Goal: Information Seeking & Learning: Compare options

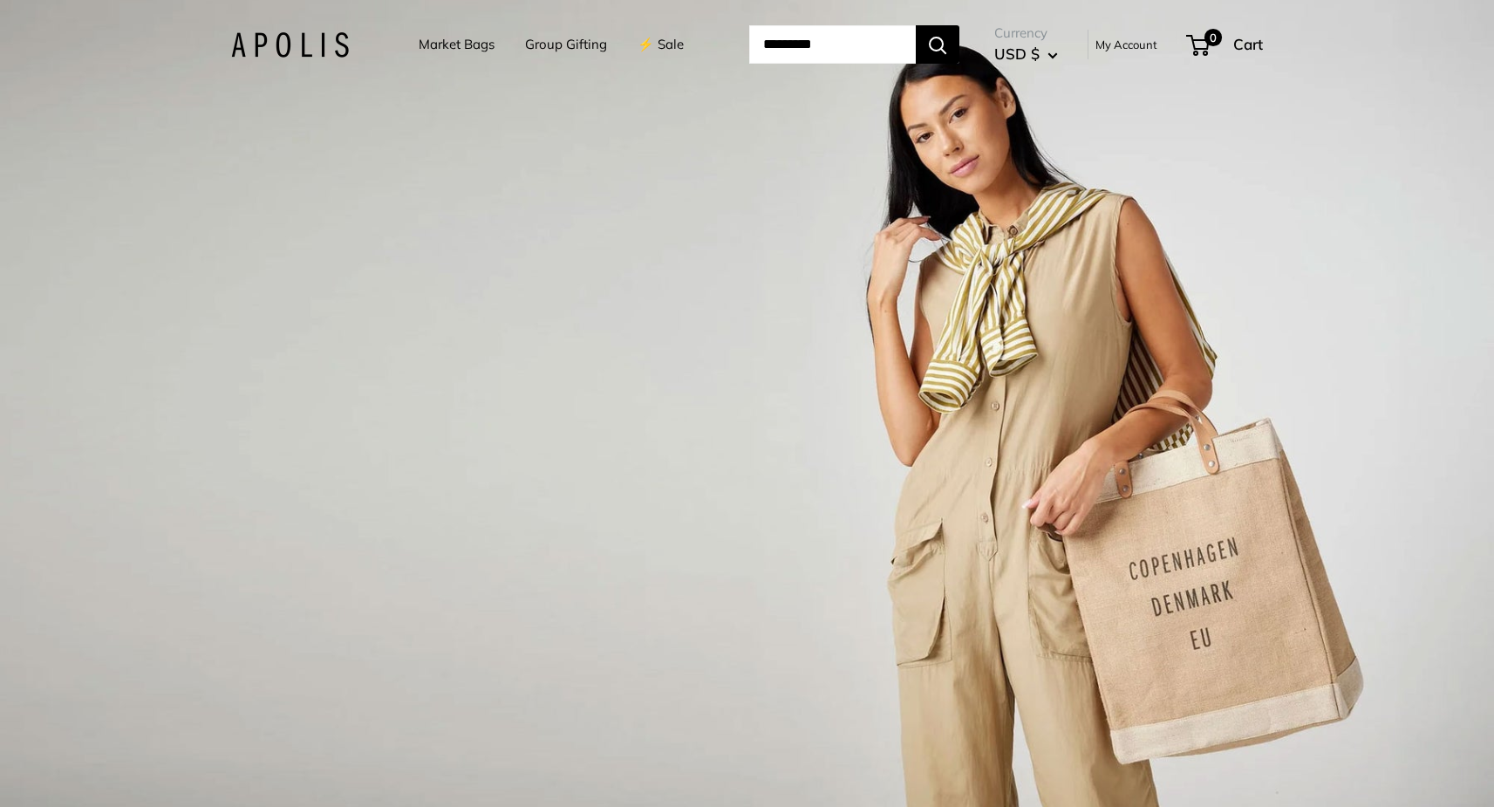
click at [665, 44] on link "⚡️ Sale" at bounding box center [661, 44] width 46 height 24
click at [451, 45] on link "Market Bags" at bounding box center [457, 44] width 76 height 24
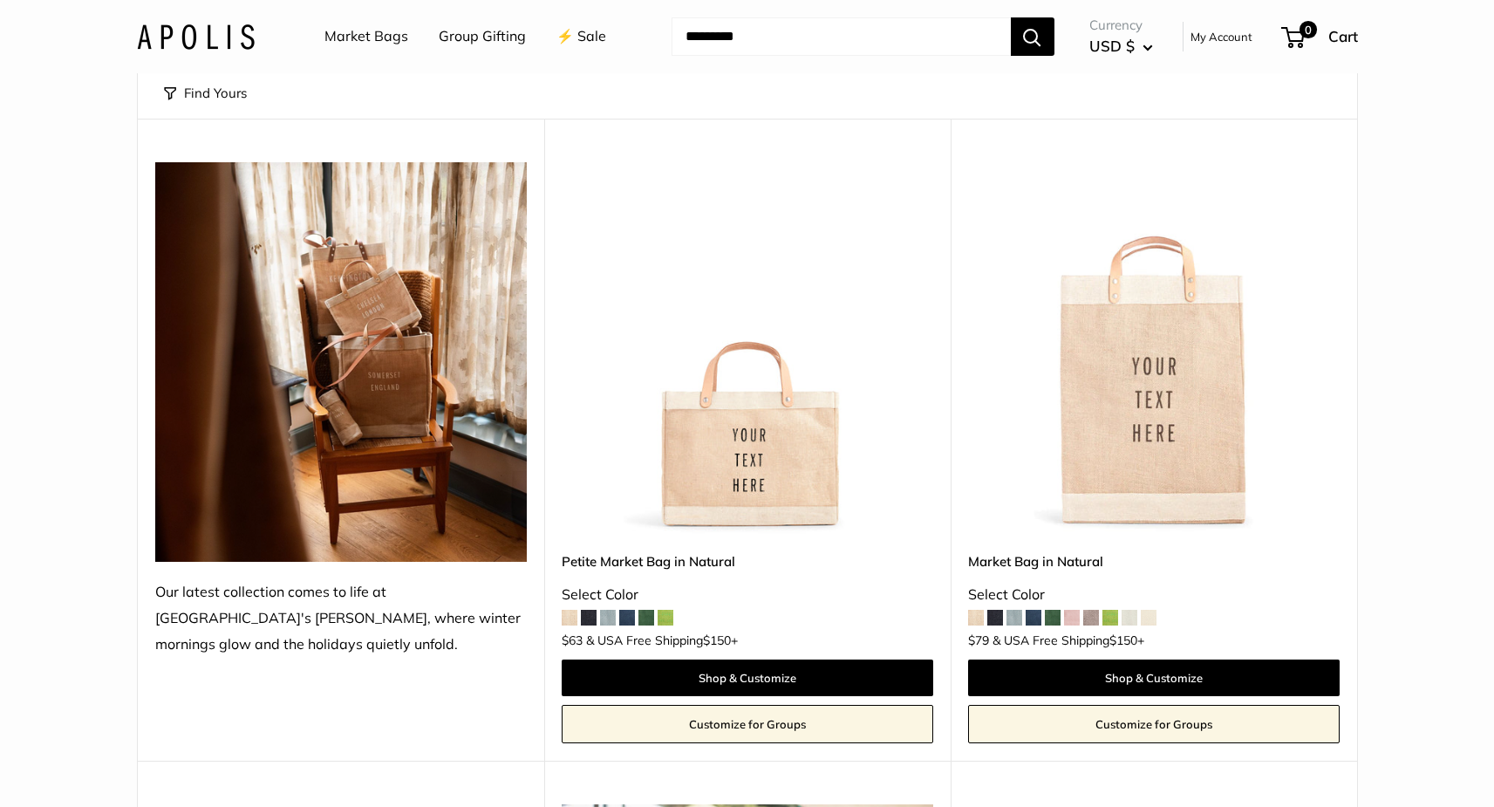
scroll to position [160, 0]
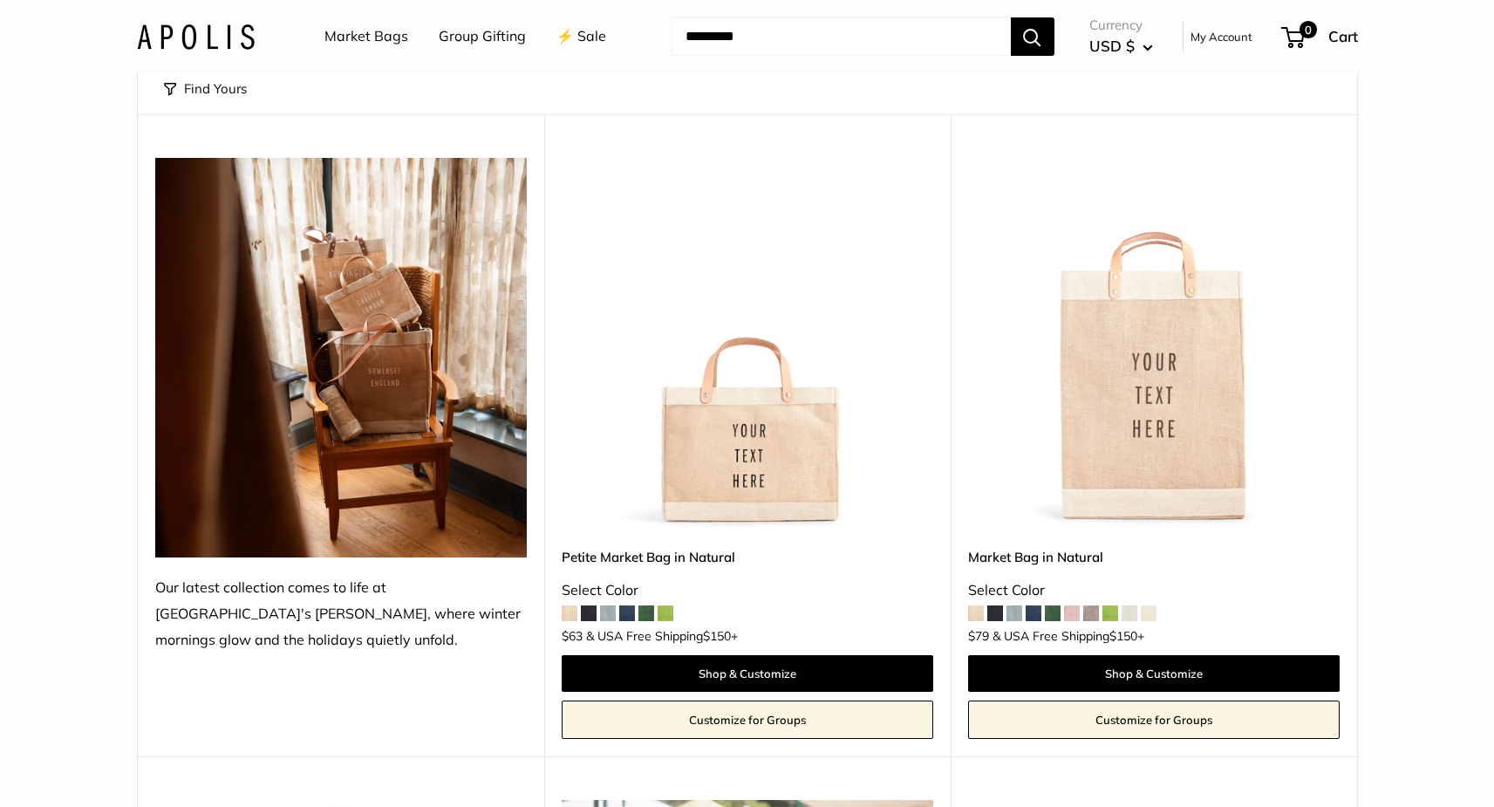
click at [0, 0] on img at bounding box center [0, 0] width 0 height 0
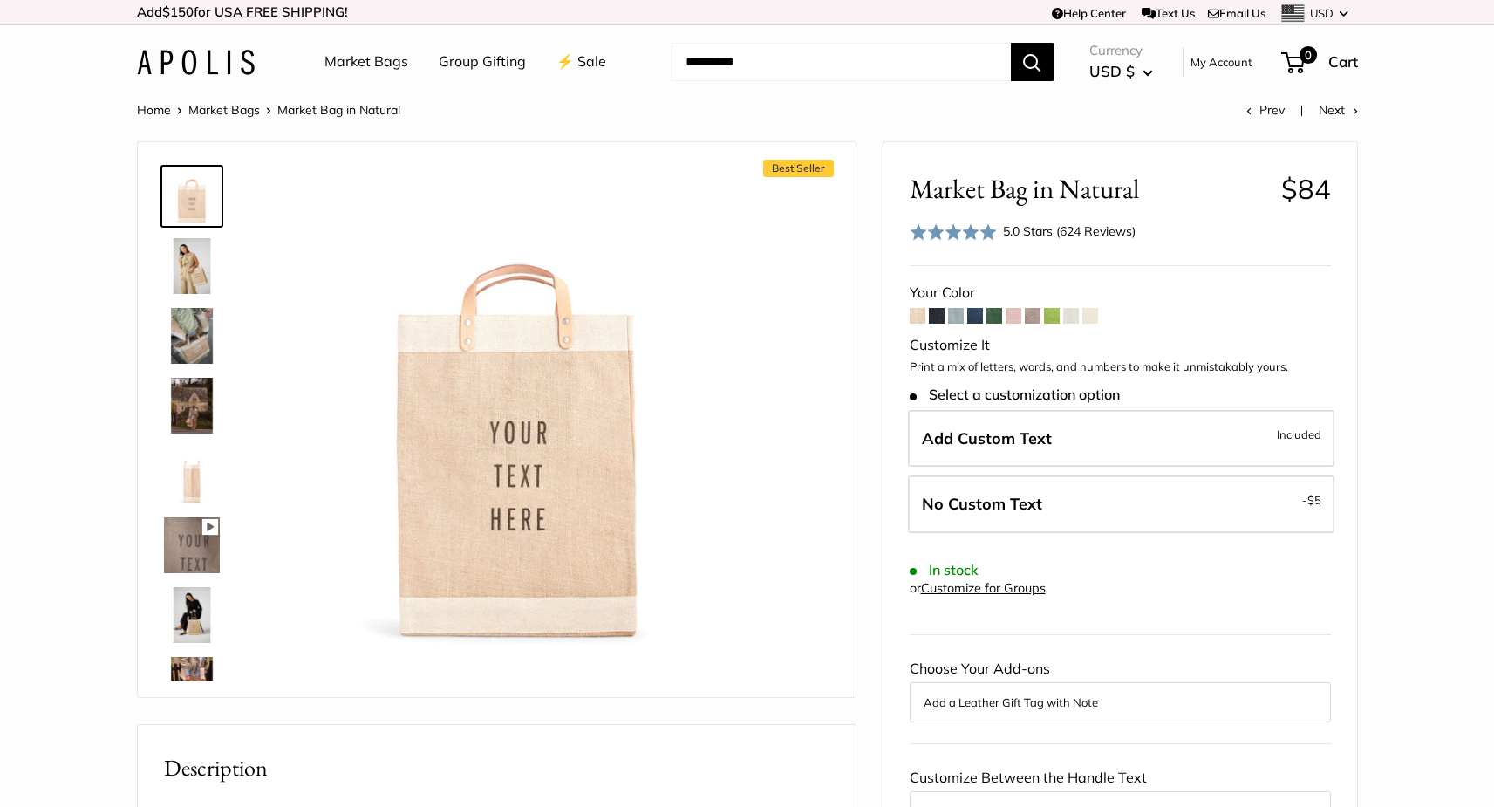
click at [1050, 314] on span at bounding box center [1052, 316] width 16 height 16
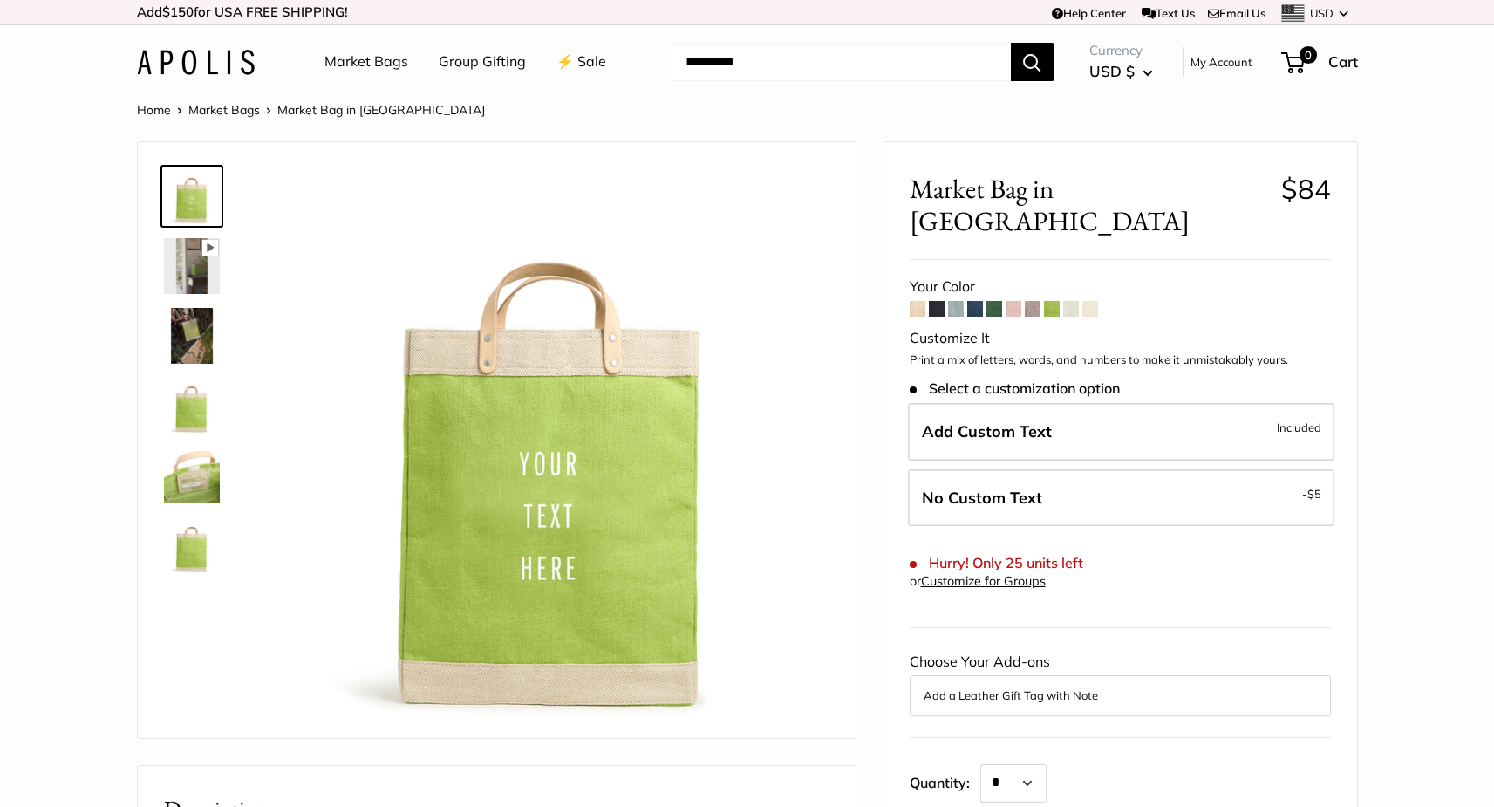
click at [1094, 301] on span at bounding box center [1091, 309] width 16 height 16
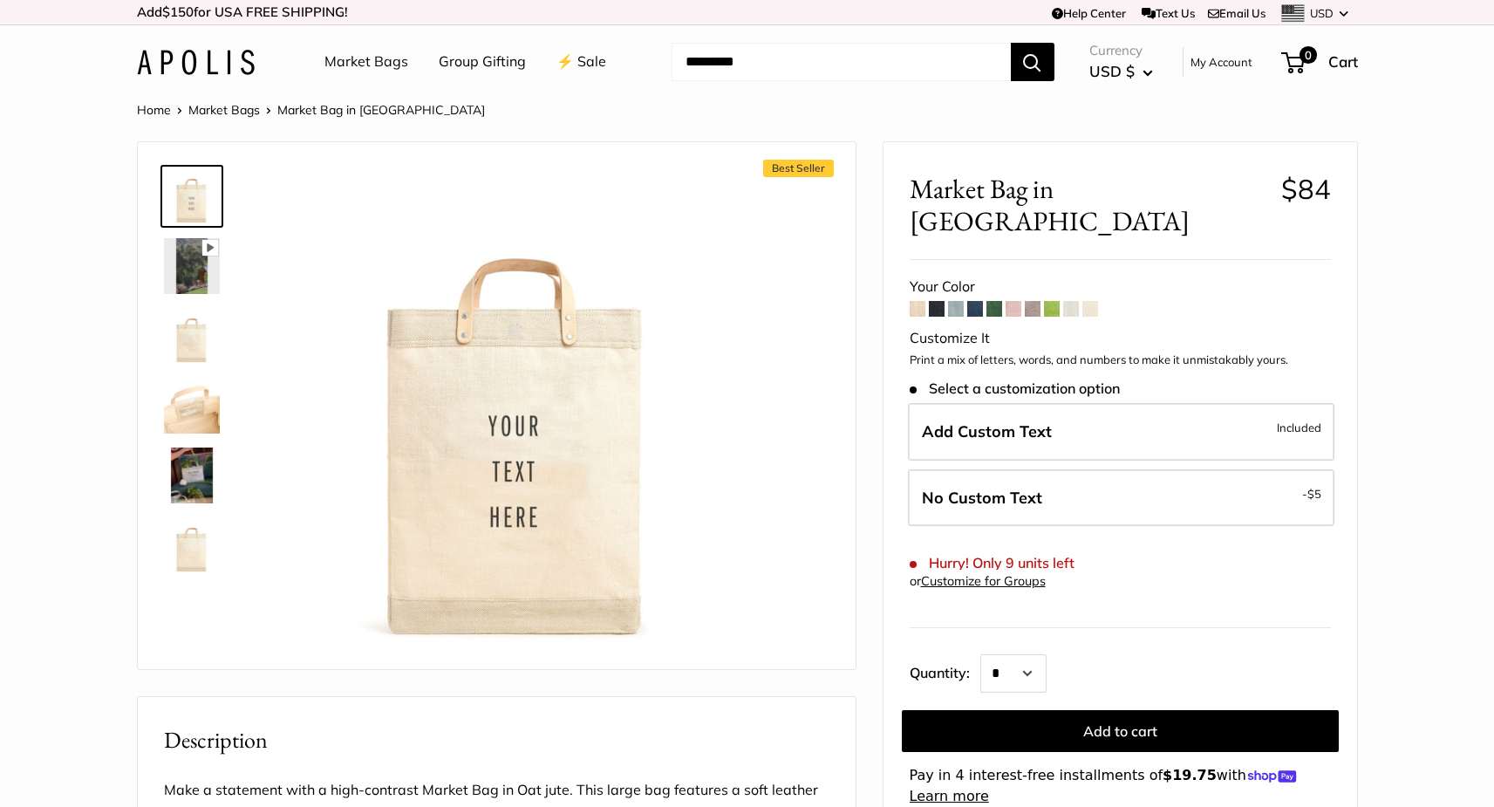
click at [960, 301] on span at bounding box center [956, 309] width 16 height 16
